Goal: Book appointment/travel/reservation

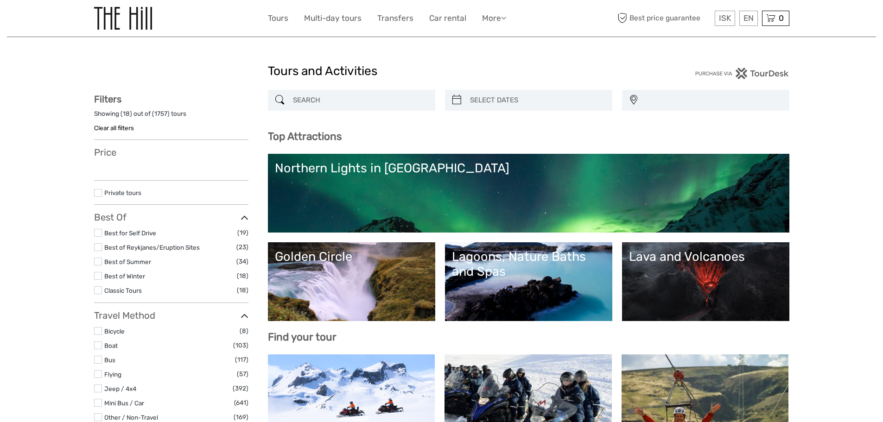
select select
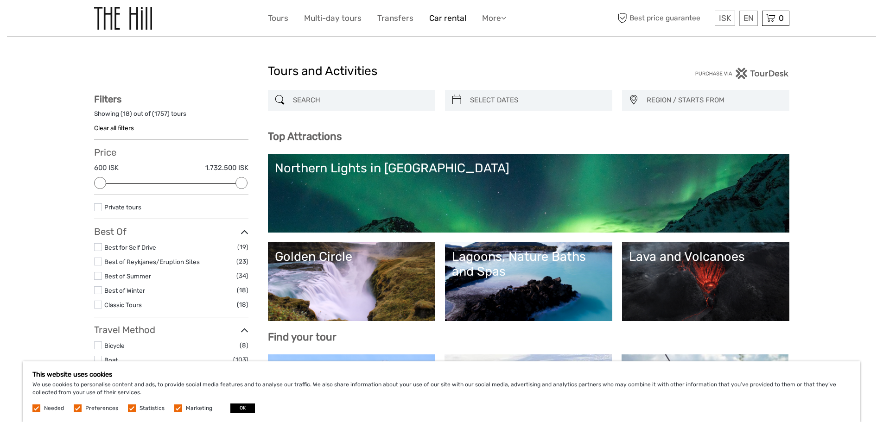
click at [444, 18] on link "Car rental" at bounding box center [447, 18] width 37 height 13
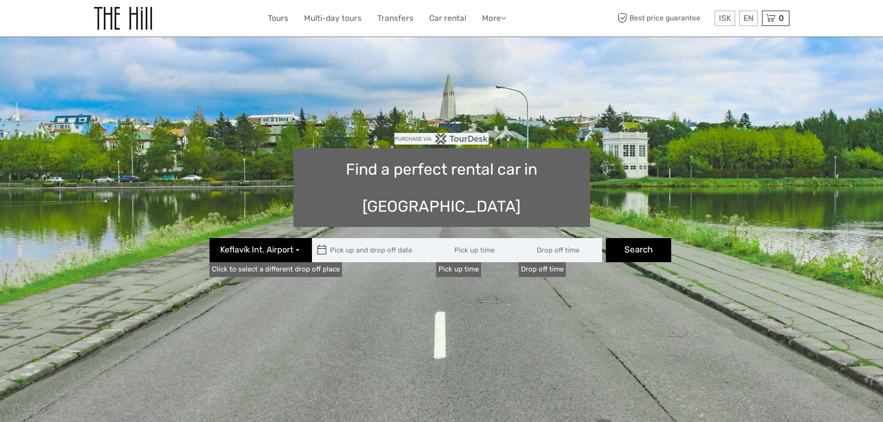
type input "08:00"
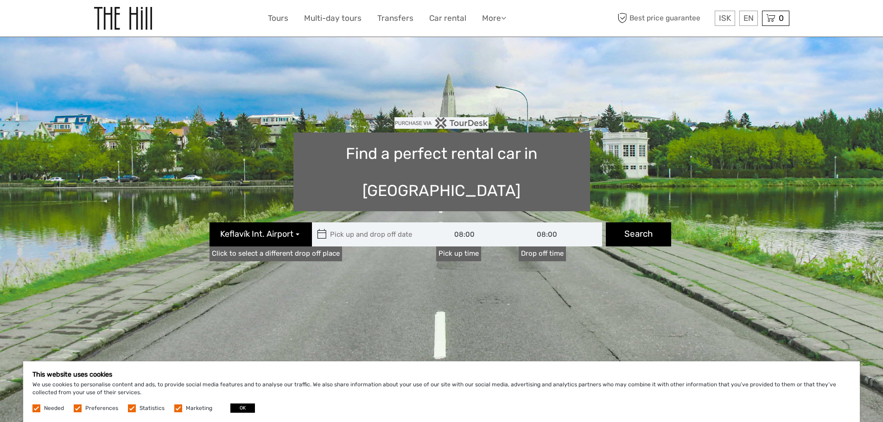
scroll to position [3, 0]
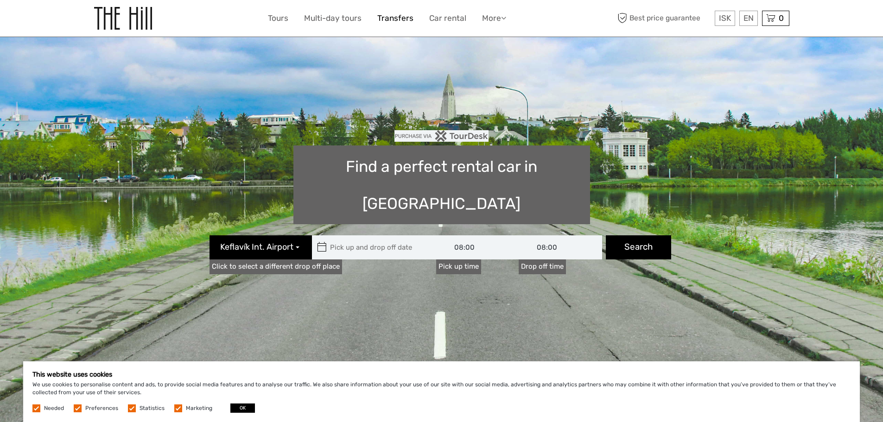
click at [401, 22] on link "Transfers" at bounding box center [395, 18] width 36 height 13
